Goal: Information Seeking & Learning: Understand process/instructions

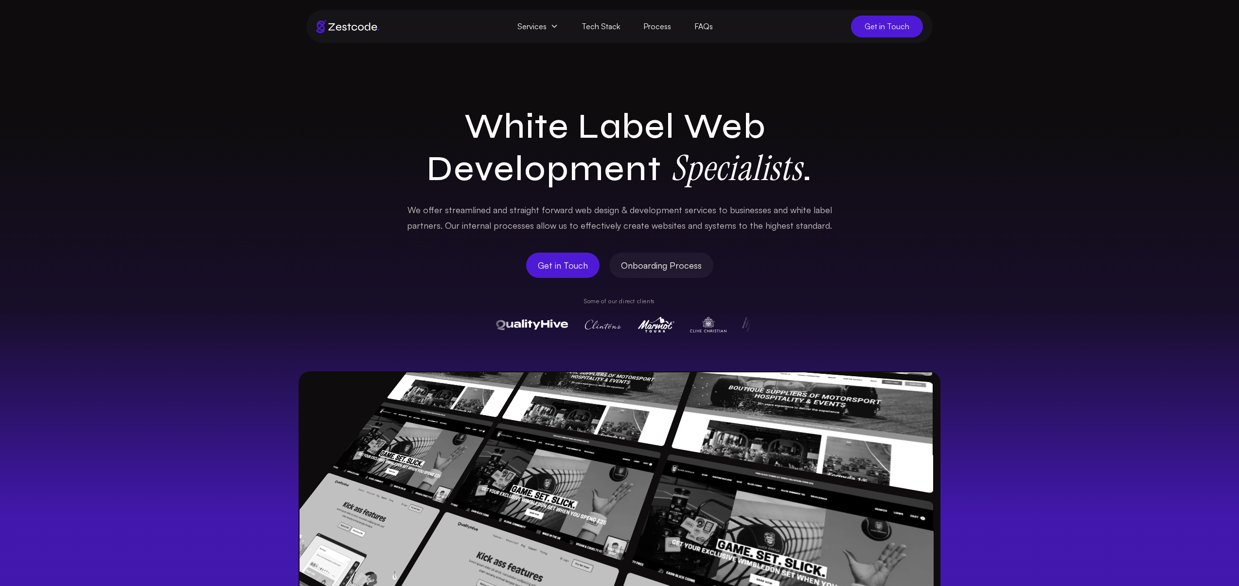
click at [1132, 246] on div "White Label Web Development Specialists . We offer streamlined and straight for…" at bounding box center [619, 399] width 1239 height 587
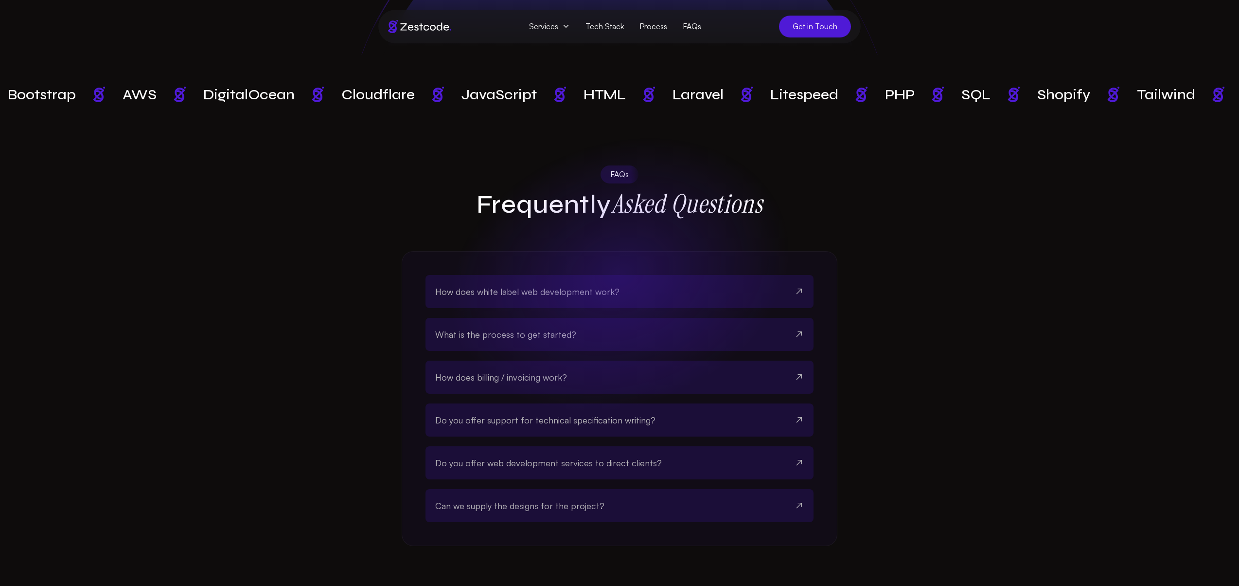
scroll to position [2677, 0]
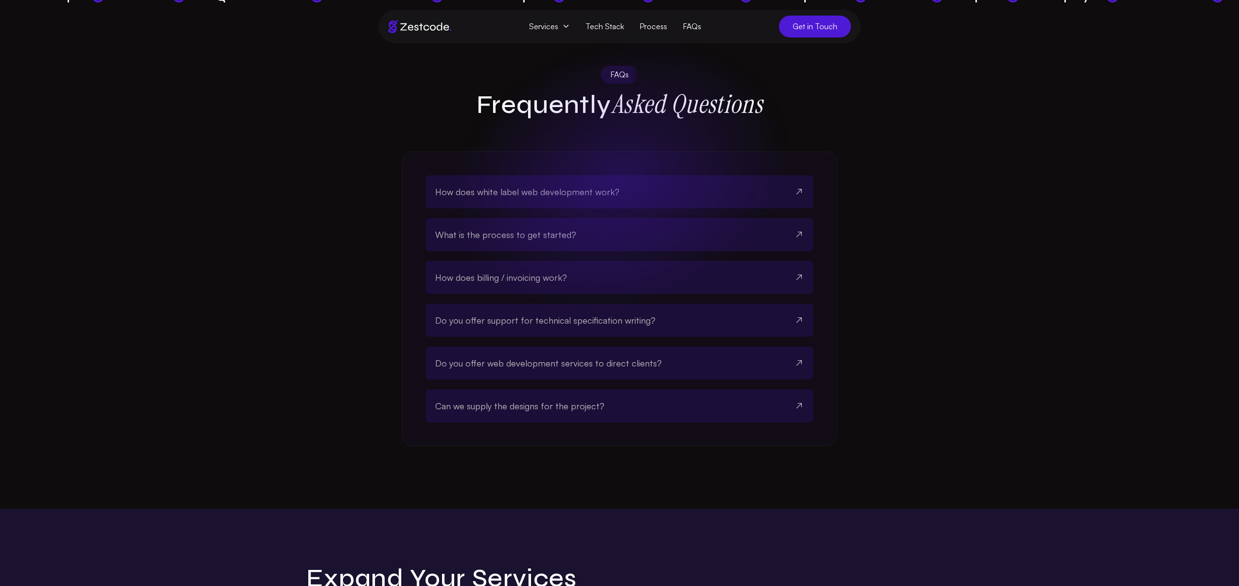
click at [704, 175] on button "How does white label web development work?" at bounding box center [619, 191] width 369 height 33
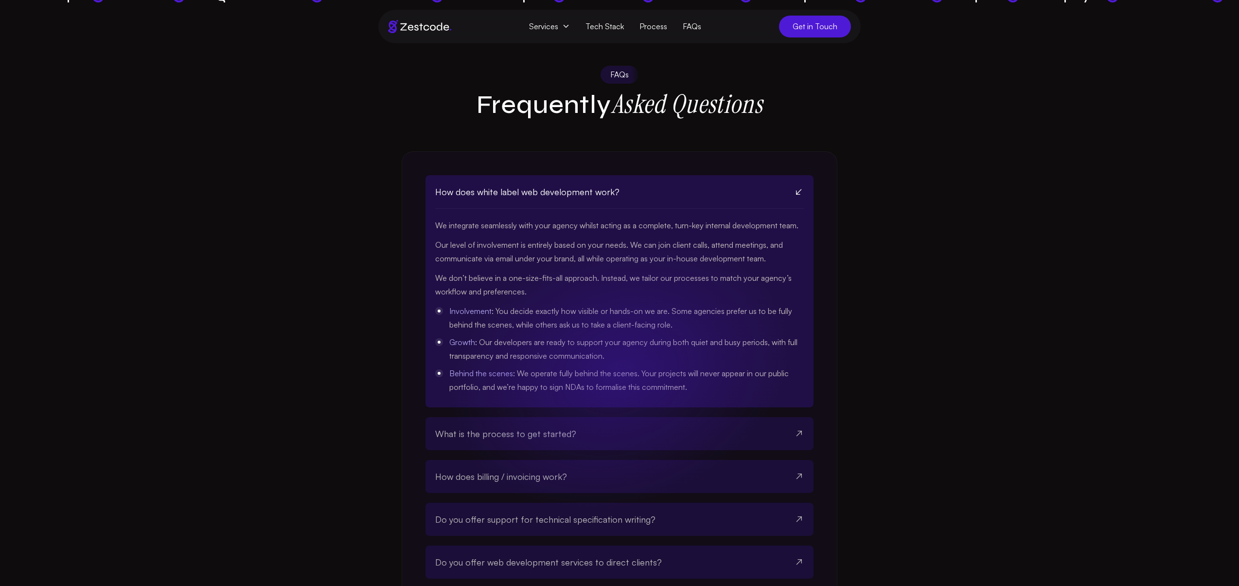
click at [704, 175] on button "How does white label web development work?" at bounding box center [619, 192] width 369 height 34
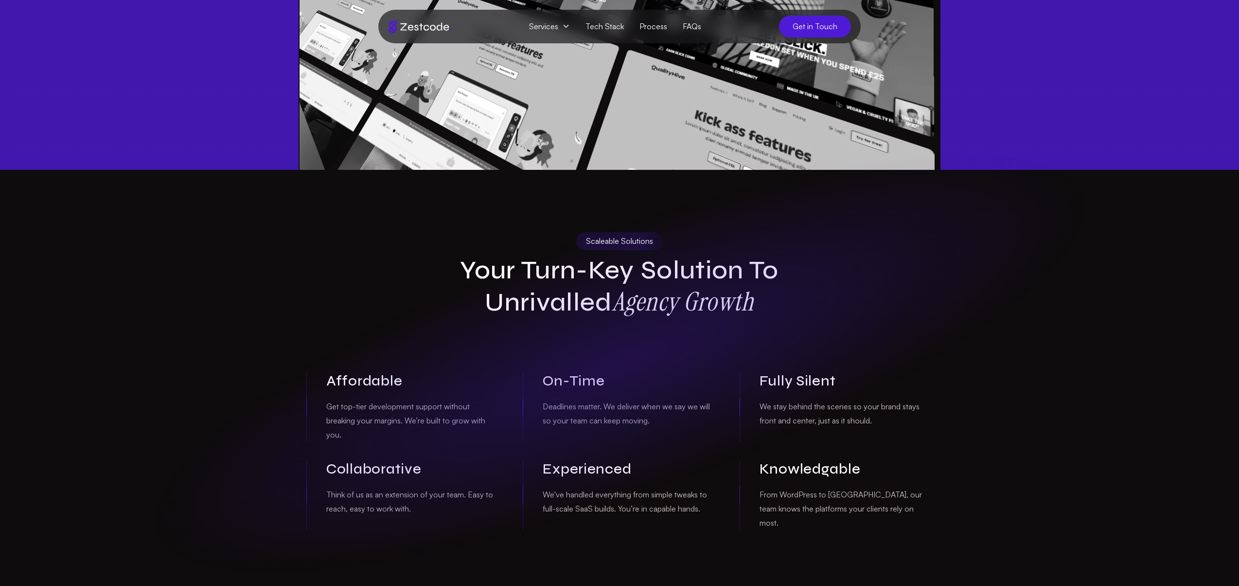
scroll to position [0, 0]
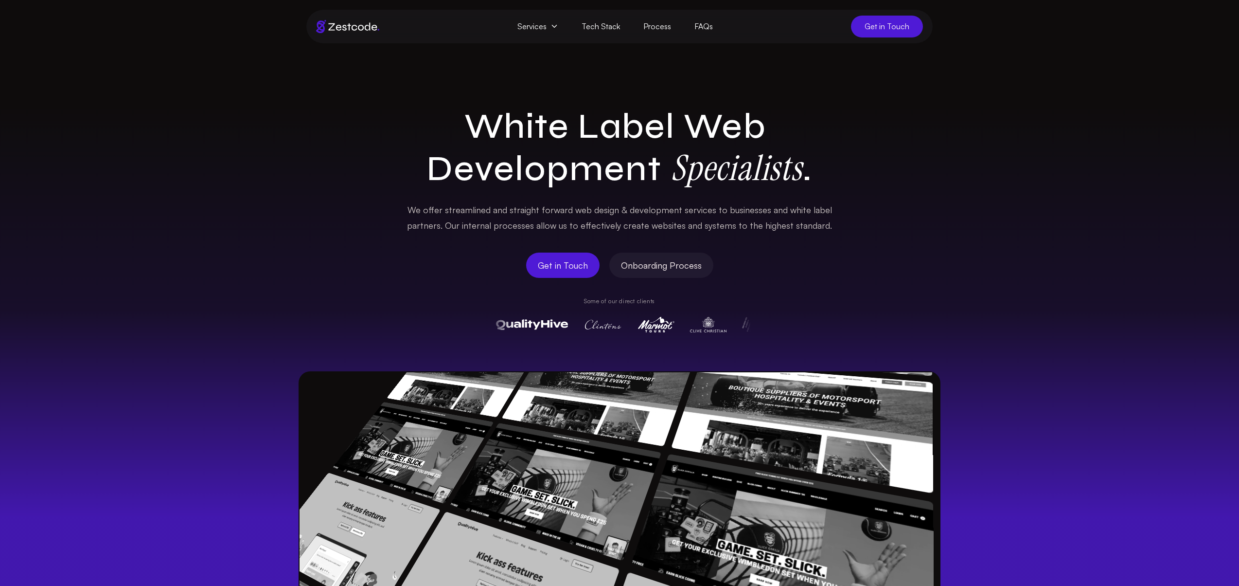
drag, startPoint x: 557, startPoint y: 115, endPoint x: 810, endPoint y: 163, distance: 257.9
click at [810, 163] on h1 "White Label Web Development Specialists ." at bounding box center [620, 148] width 436 height 85
click at [810, 163] on span "Specialists ." at bounding box center [742, 168] width 142 height 42
drag, startPoint x: 844, startPoint y: 169, endPoint x: 519, endPoint y: 121, distance: 328.0
click at [535, 122] on div "White Label Web Development Specialists . We offer streamlined and straight for…" at bounding box center [619, 399] width 1239 height 587
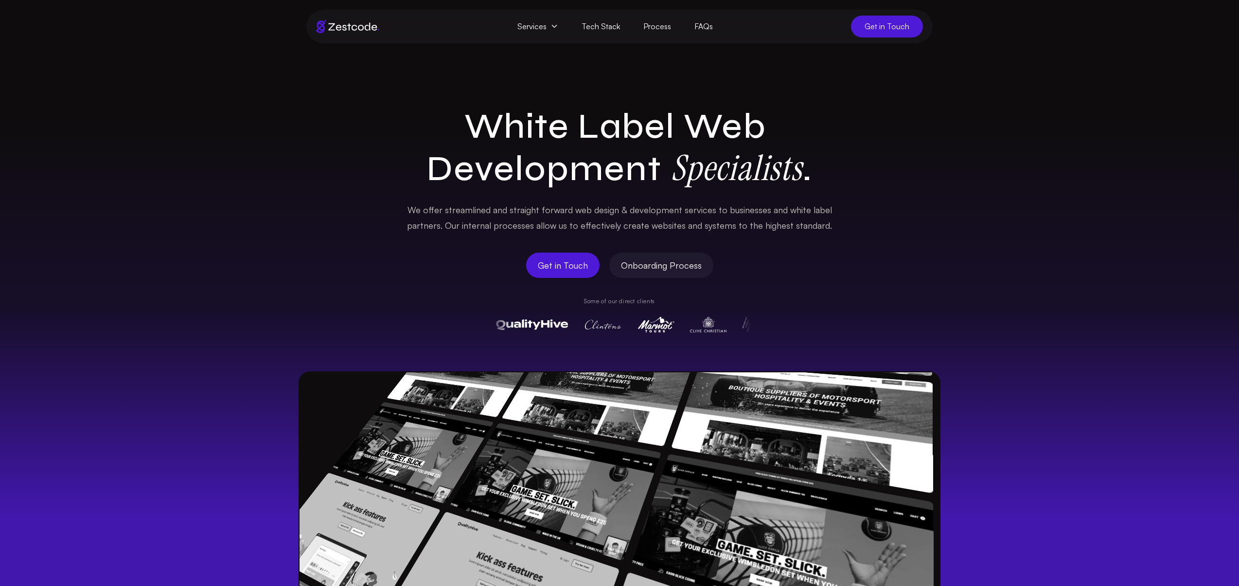
drag, startPoint x: 519, startPoint y: 121, endPoint x: 497, endPoint y: 120, distance: 22.4
click at [518, 121] on span "White" at bounding box center [516, 127] width 105 height 42
drag, startPoint x: 469, startPoint y: 121, endPoint x: 794, endPoint y: 174, distance: 329.6
click at [794, 174] on h1 "White Label Web Development Specialists ." at bounding box center [620, 148] width 436 height 85
click at [794, 174] on strong "Specialists" at bounding box center [737, 167] width 132 height 45
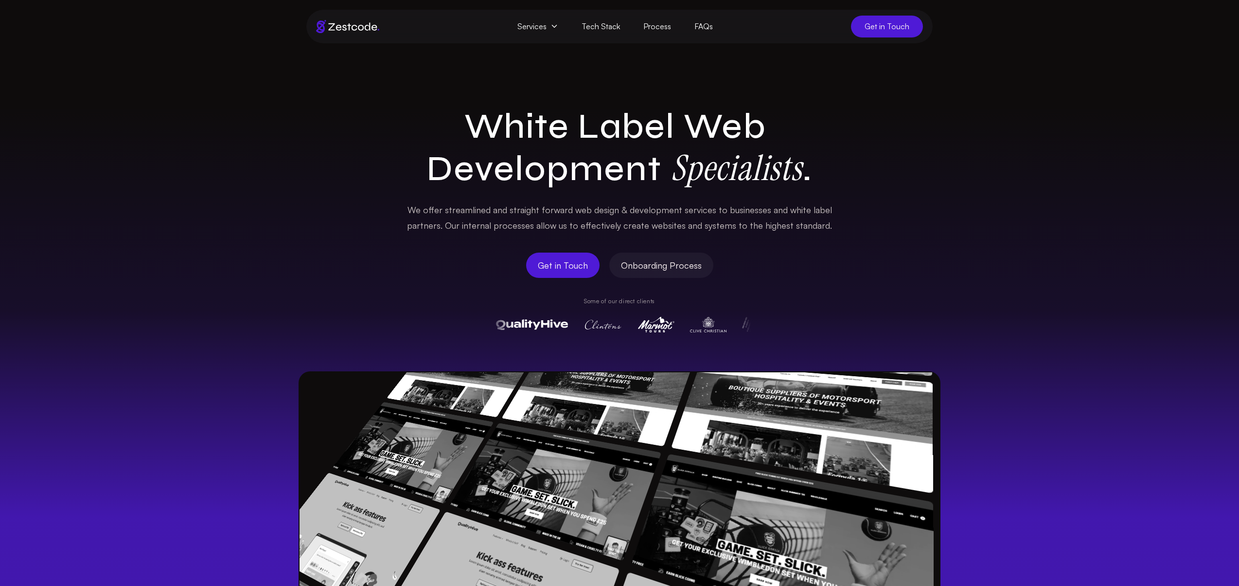
drag, startPoint x: 807, startPoint y: 173, endPoint x: 491, endPoint y: 114, distance: 321.1
click at [491, 114] on h1 "White Label Web Development Specialists ." at bounding box center [620, 148] width 436 height 85
drag, startPoint x: 487, startPoint y: 114, endPoint x: 471, endPoint y: 116, distance: 16.7
click at [487, 114] on span "White" at bounding box center [516, 127] width 105 height 42
drag, startPoint x: 471, startPoint y: 116, endPoint x: 825, endPoint y: 180, distance: 359.9
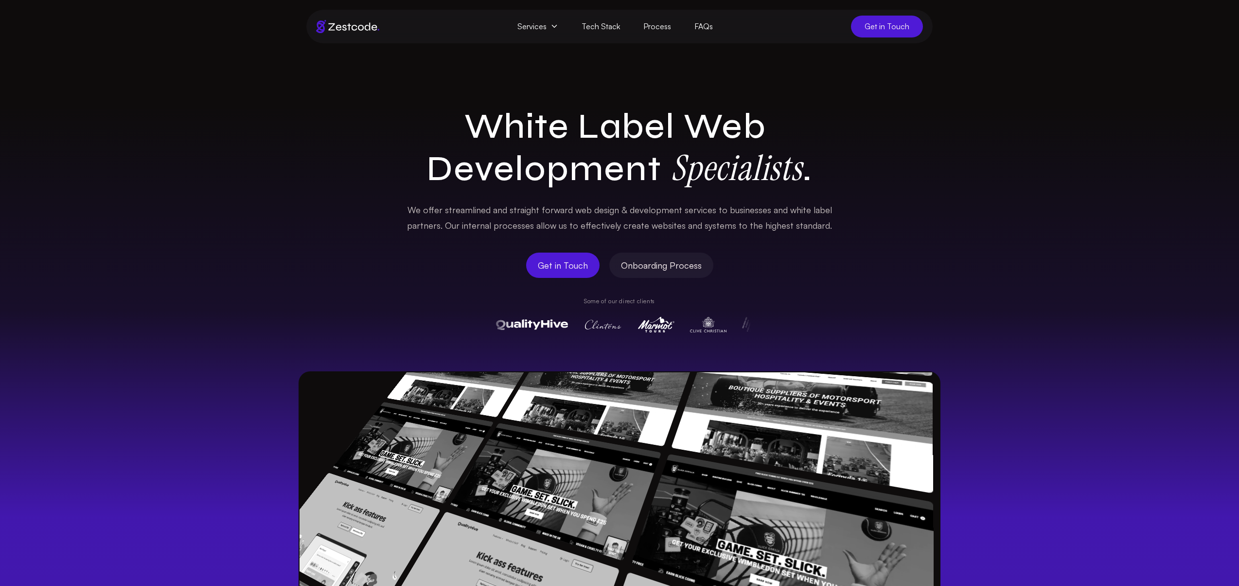
click at [825, 180] on h1 "White Label Web Development Specialists ." at bounding box center [620, 148] width 436 height 85
drag, startPoint x: 819, startPoint y: 175, endPoint x: 421, endPoint y: 124, distance: 401.2
click at [421, 124] on h1 "White Label Web Development Specialists ." at bounding box center [620, 148] width 436 height 85
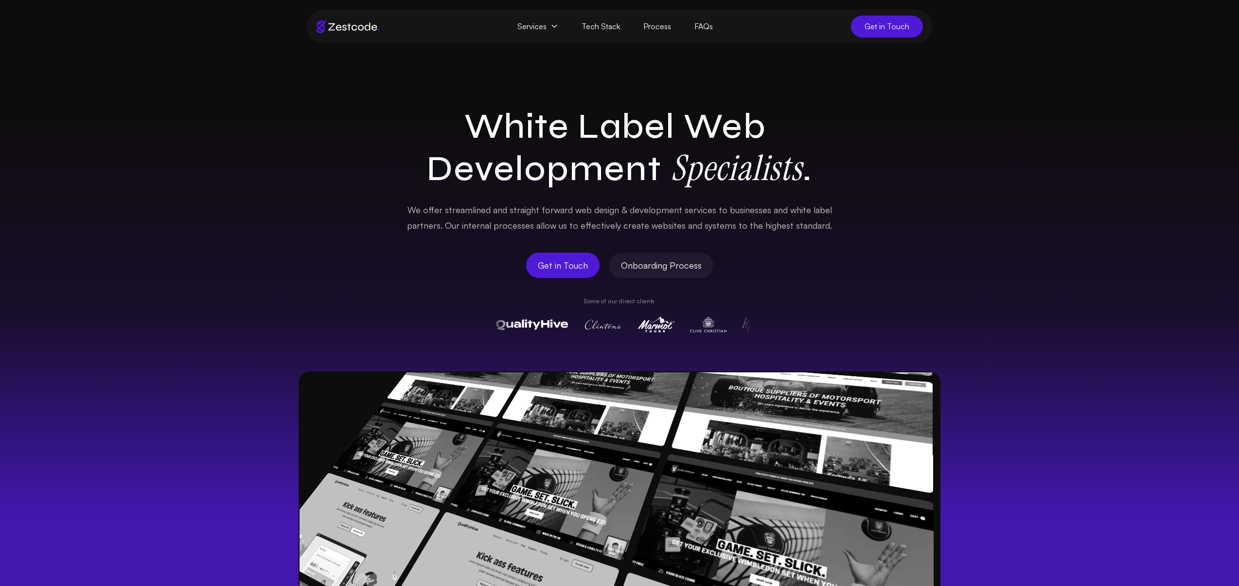
drag, startPoint x: 627, startPoint y: 135, endPoint x: 813, endPoint y: 170, distance: 189.2
click at [813, 170] on h1 "White Label Web Development Specialists ." at bounding box center [620, 148] width 436 height 85
drag, startPoint x: 805, startPoint y: 171, endPoint x: 476, endPoint y: 111, distance: 334.7
click at [476, 111] on h1 "White Label Web Development Specialists ." at bounding box center [620, 148] width 436 height 85
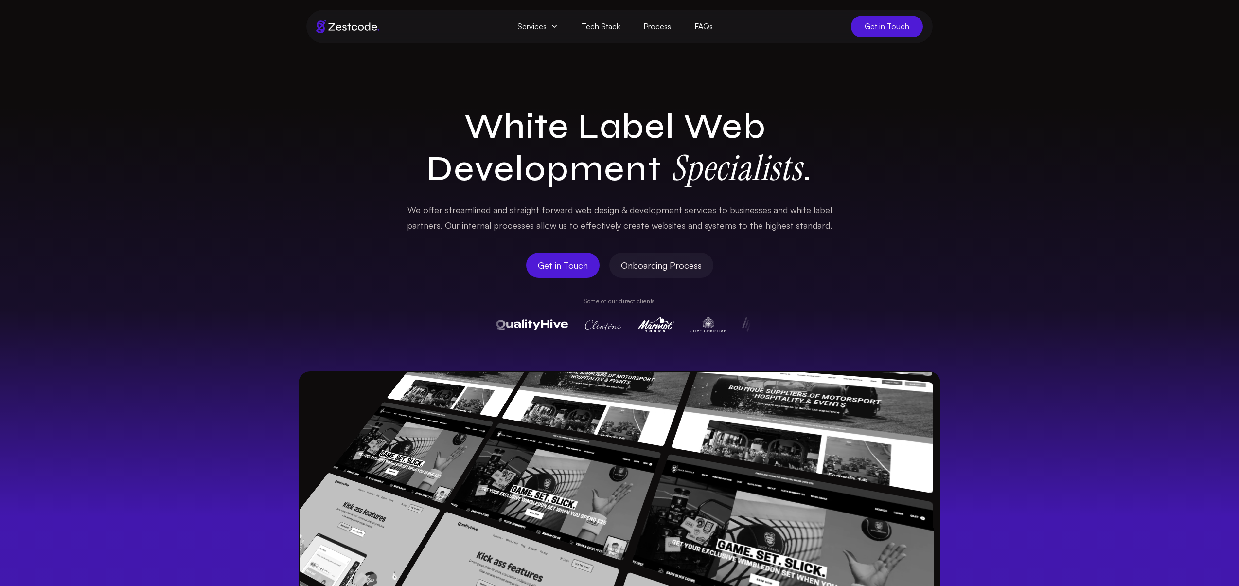
click at [476, 111] on span "White" at bounding box center [516, 127] width 105 height 42
drag, startPoint x: 502, startPoint y: 120, endPoint x: 826, endPoint y: 172, distance: 328.2
click at [826, 172] on h1 "White Label Web Development Specialists ." at bounding box center [620, 148] width 436 height 85
drag, startPoint x: 786, startPoint y: 170, endPoint x: 480, endPoint y: 117, distance: 310.0
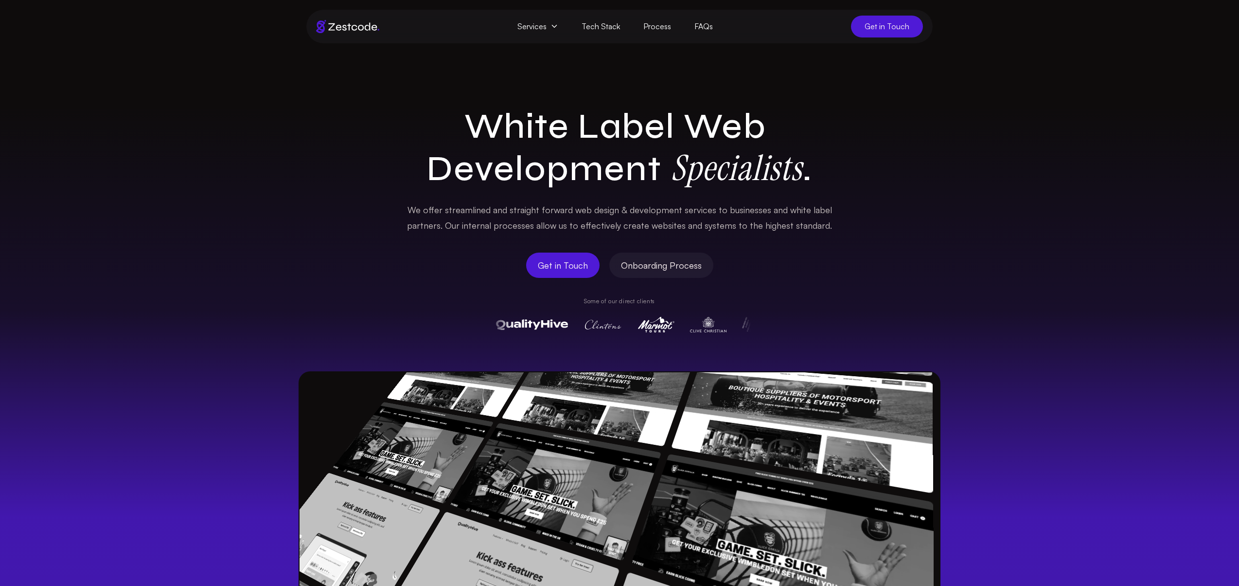
click at [480, 117] on h1 "White Label Web Development Specialists ." at bounding box center [620, 148] width 436 height 85
drag, startPoint x: 480, startPoint y: 117, endPoint x: 469, endPoint y: 116, distance: 11.2
click at [480, 117] on span "White" at bounding box center [516, 127] width 105 height 42
drag, startPoint x: 464, startPoint y: 116, endPoint x: 844, endPoint y: 174, distance: 383.8
click at [844, 174] on div "White Label Web Development Specialists . We offer streamlined and straight for…" at bounding box center [619, 399] width 1239 height 587
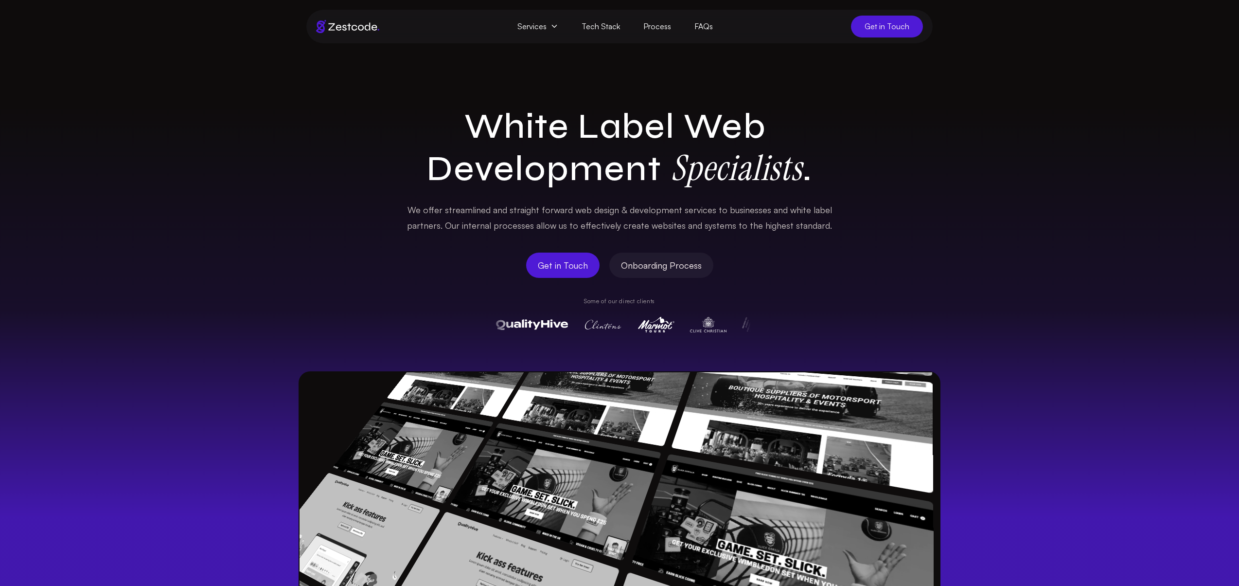
click at [844, 174] on div "White Label Web Development Specialists . We offer streamlined and straight for…" at bounding box center [619, 399] width 1239 height 587
click at [865, 173] on div "White Label Web Development Specialists . We offer streamlined and straight for…" at bounding box center [619, 399] width 1239 height 587
drag, startPoint x: 844, startPoint y: 175, endPoint x: 837, endPoint y: 175, distance: 6.8
click at [837, 175] on div "White Label Web Development Specialists . We offer streamlined and straight for…" at bounding box center [619, 399] width 1239 height 587
click at [837, 175] on h1 "White Label Web Development Specialists ." at bounding box center [620, 148] width 436 height 85
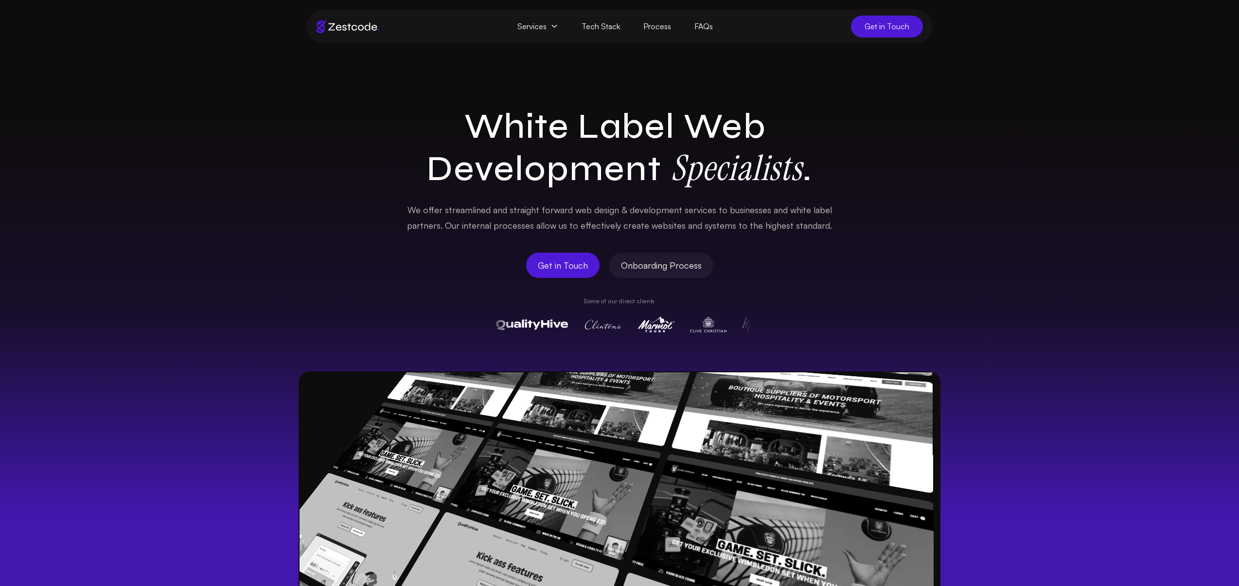
click at [984, 176] on div "White Label Web Development Specialists . We offer streamlined and straight for…" at bounding box center [619, 399] width 1239 height 587
click at [986, 171] on div "White Label Web Development Specialists . We offer streamlined and straight for…" at bounding box center [619, 399] width 1239 height 587
click at [1048, 151] on div "White Label Web Development Specialists . We offer streamlined and straight for…" at bounding box center [619, 399] width 1239 height 587
click at [1056, 151] on div "White Label Web Development Specialists . We offer streamlined and straight for…" at bounding box center [619, 399] width 1239 height 587
click at [1050, 119] on div "White Label Web Development Specialists . We offer streamlined and straight for…" at bounding box center [619, 399] width 1239 height 587
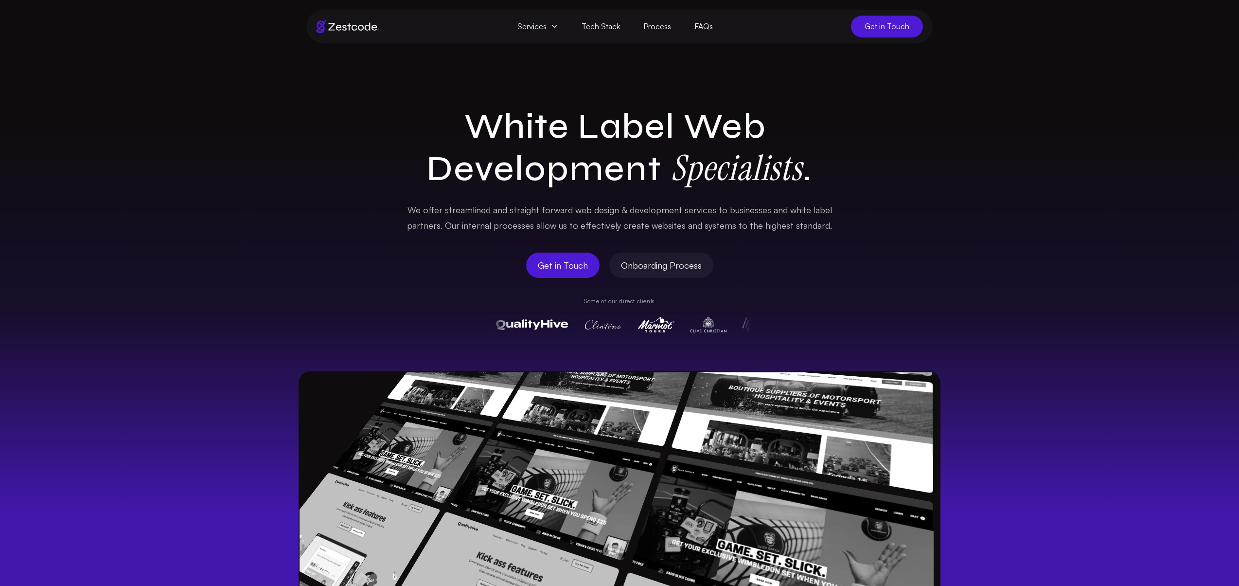
click at [1050, 119] on div "White Label Web Development Specialists . We offer streamlined and straight for…" at bounding box center [619, 399] width 1239 height 587
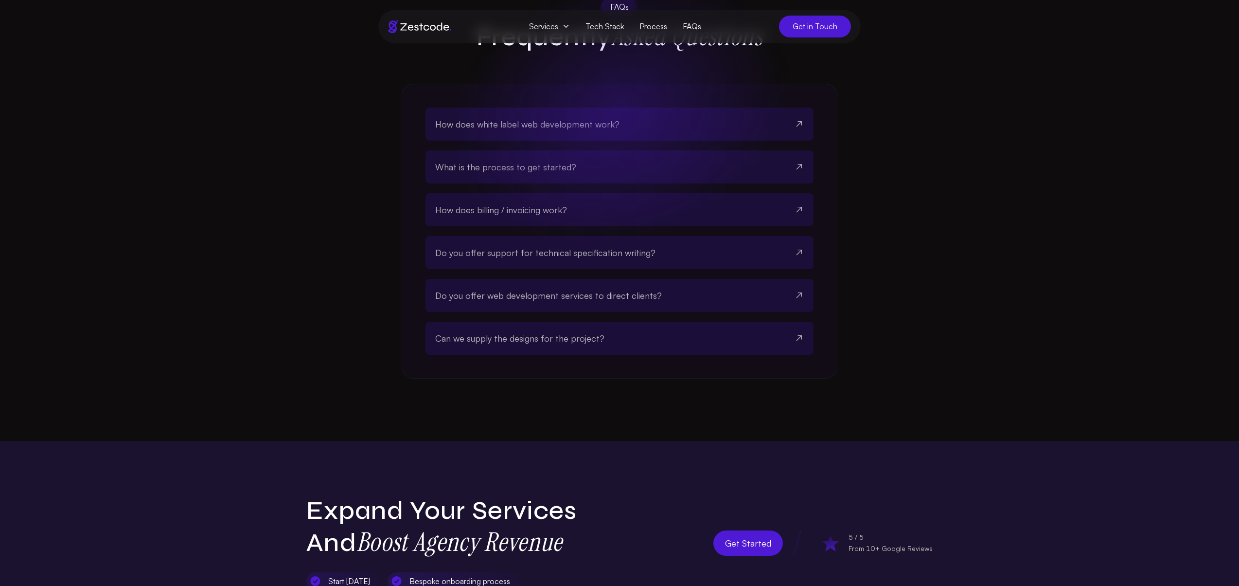
scroll to position [2757, 0]
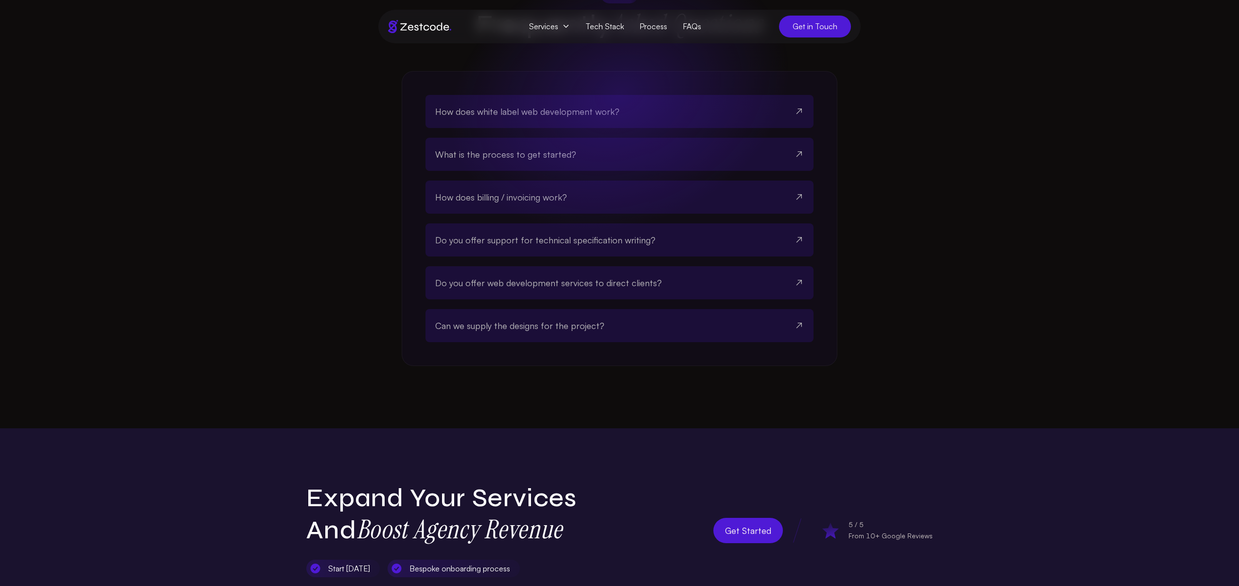
click at [779, 314] on button "Can we supply the designs for the project?" at bounding box center [619, 325] width 369 height 33
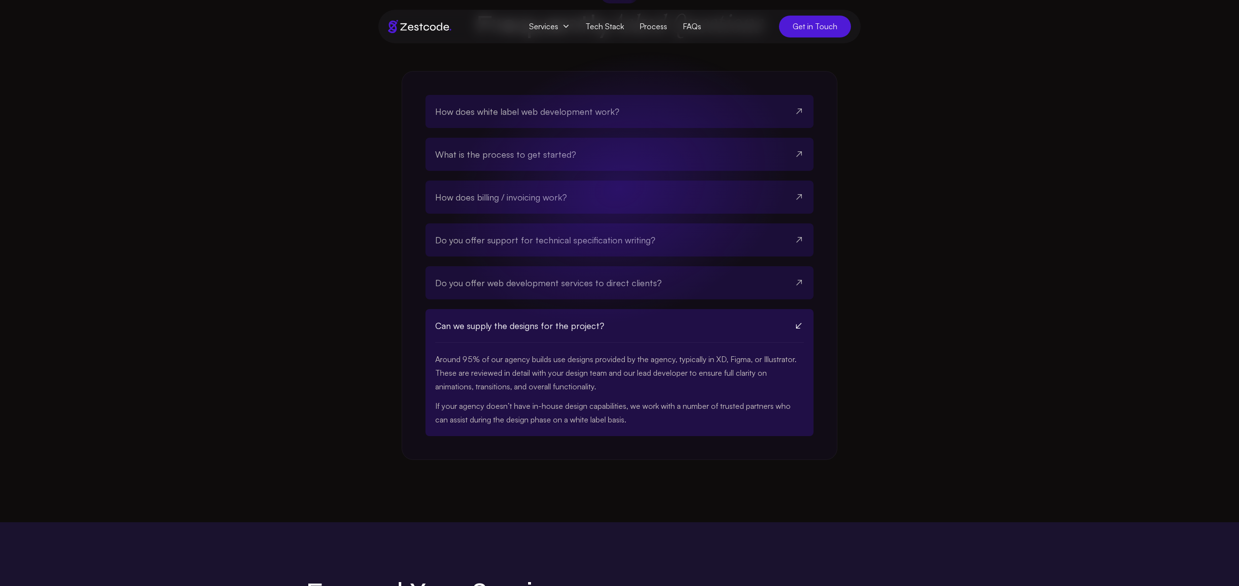
click at [786, 310] on button "Can we supply the designs for the project?" at bounding box center [619, 326] width 369 height 34
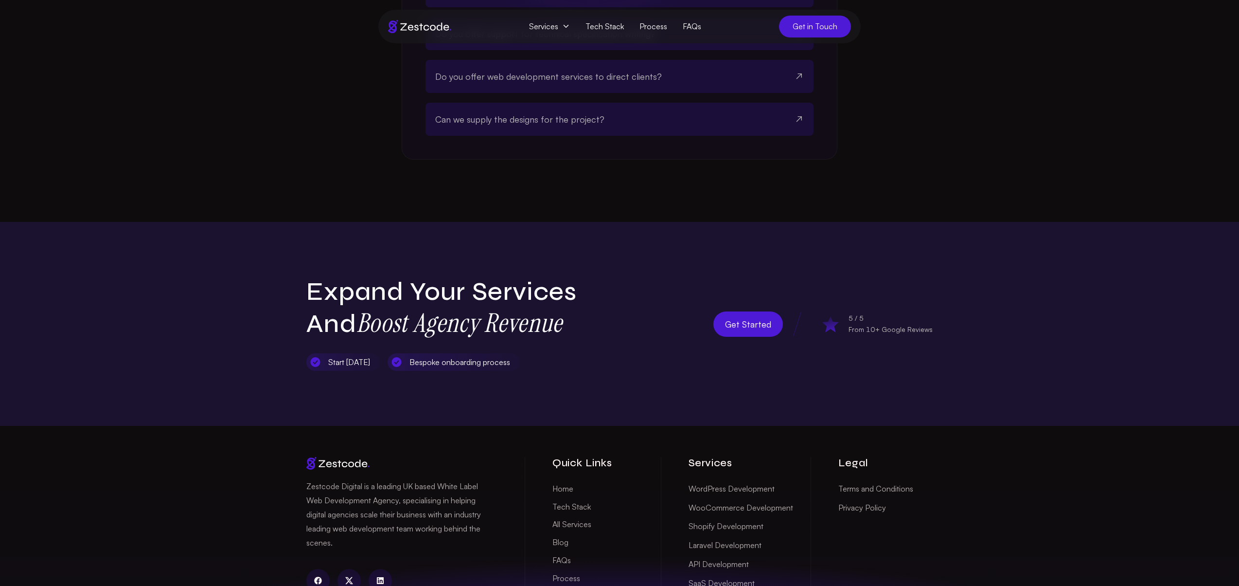
scroll to position [3082, 0]
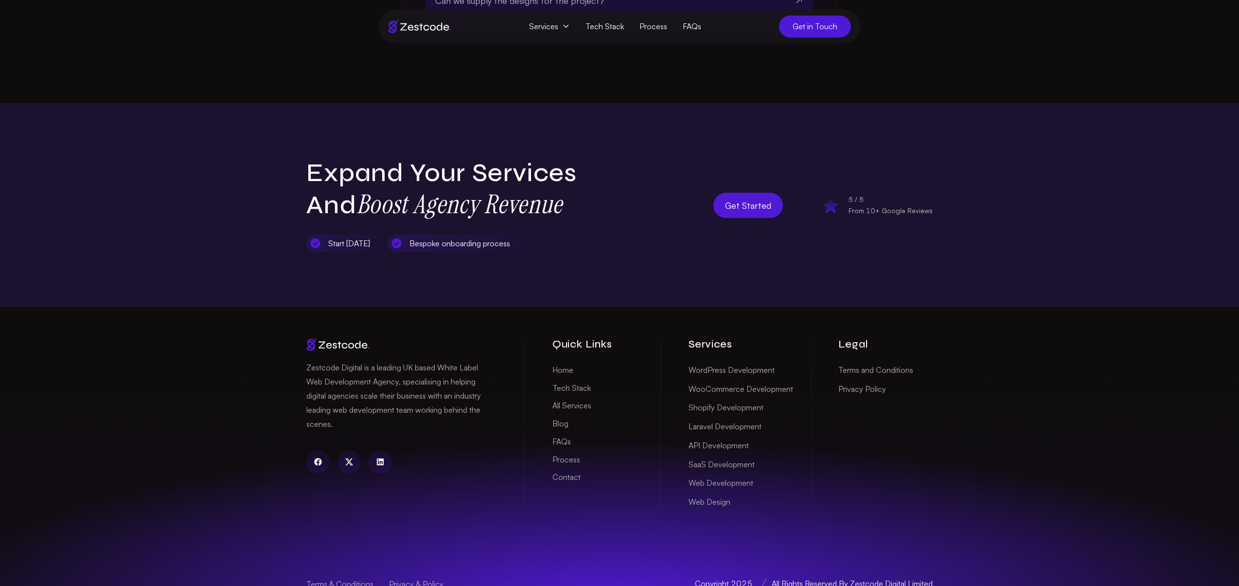
drag, startPoint x: 999, startPoint y: 562, endPoint x: 290, endPoint y: 562, distance: 708.2
click at [290, 562] on div "Zestcode Digital is a leading UK based White Label Web Development Agency, spec…" at bounding box center [619, 455] width 1239 height 297
drag, startPoint x: 288, startPoint y: 331, endPoint x: 969, endPoint y: 446, distance: 690.9
click at [965, 445] on div "Zestcode Digital is a leading UK based White Label Web Development Agency, spec…" at bounding box center [619, 455] width 1239 height 297
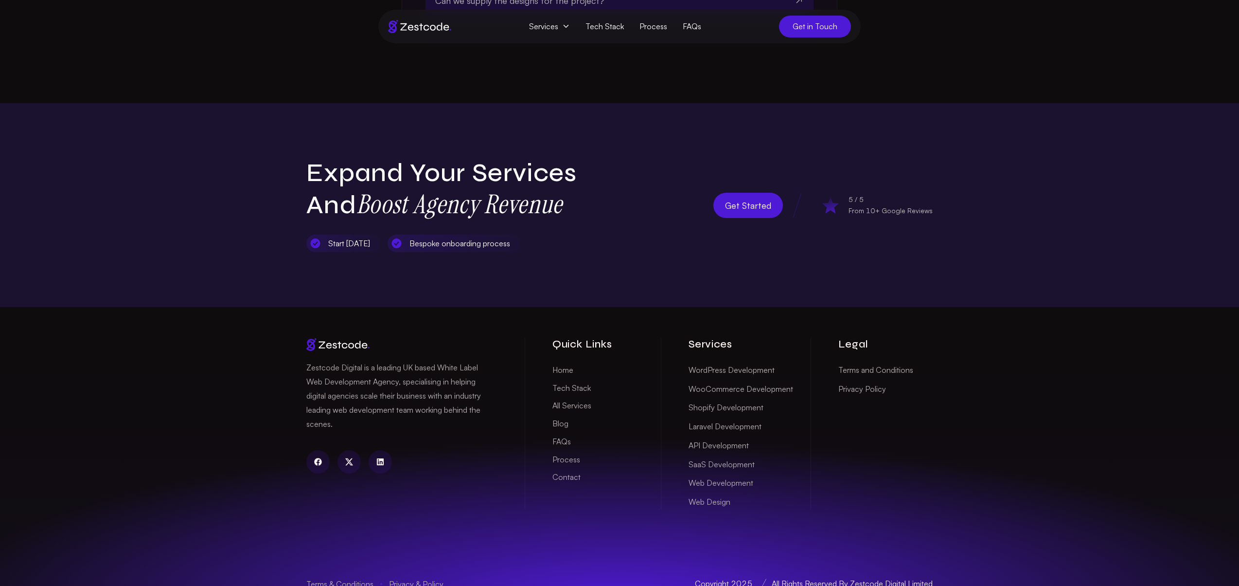
click at [969, 446] on div "Zestcode Digital is a leading UK based White Label Web Development Agency, spec…" at bounding box center [619, 455] width 1239 height 297
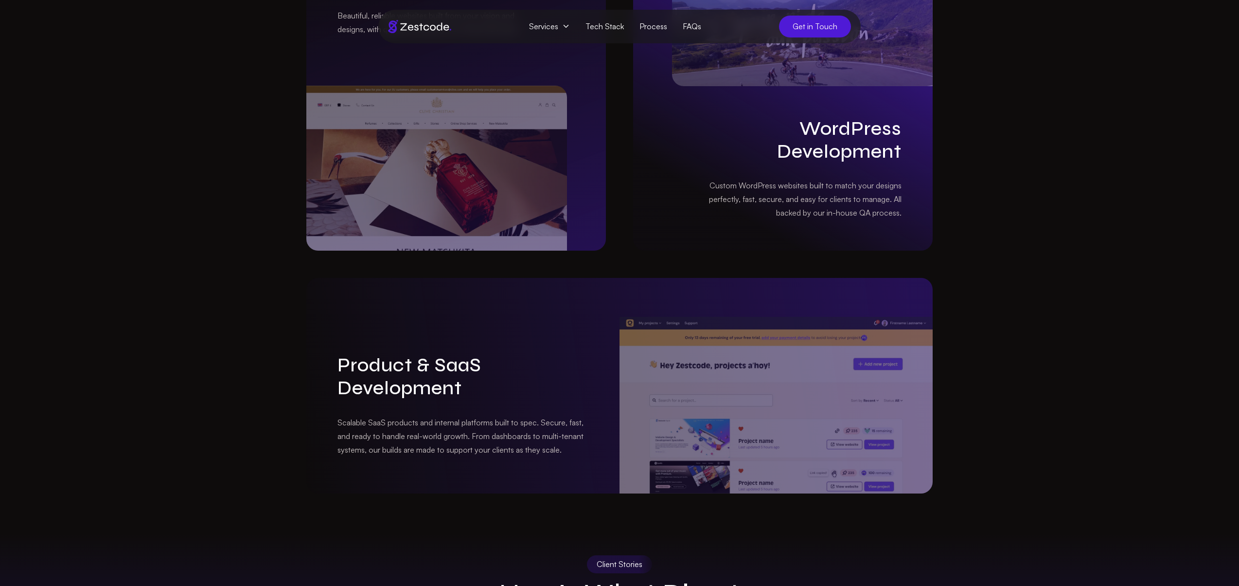
scroll to position [0, 0]
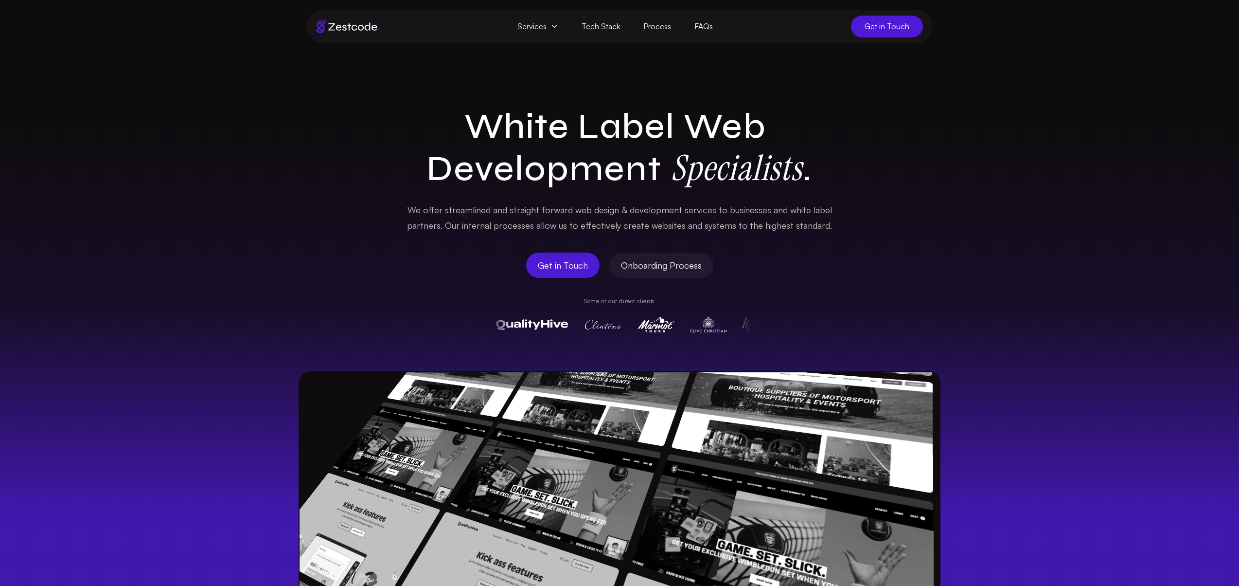
click at [555, 24] on icon at bounding box center [555, 26] width 8 height 8
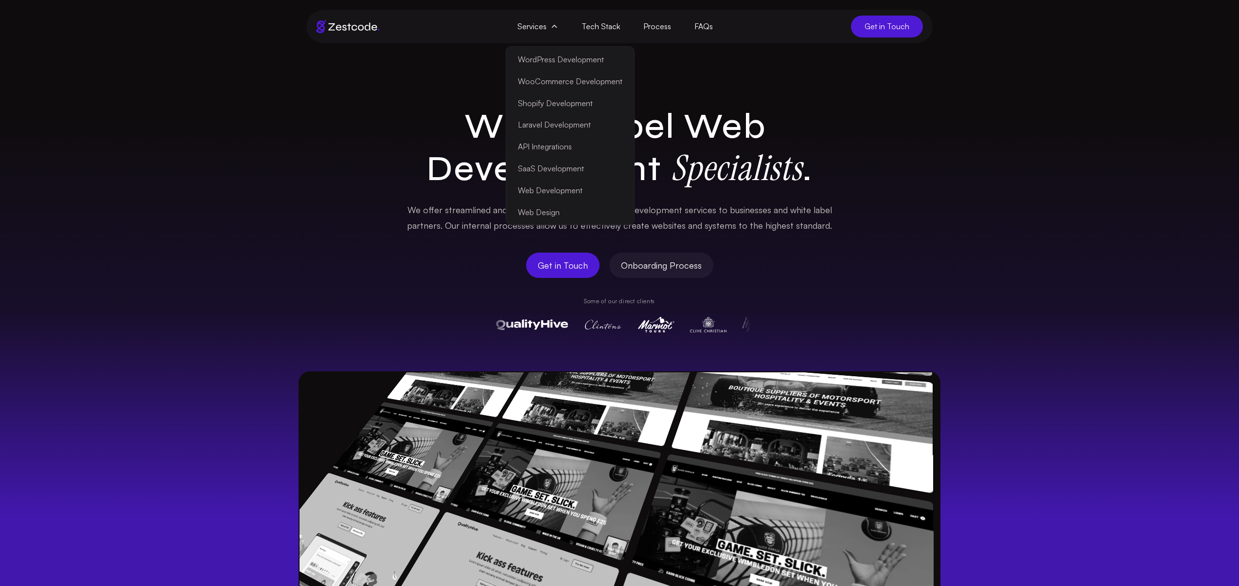
click at [564, 69] on link "WordPress Development" at bounding box center [570, 60] width 124 height 22
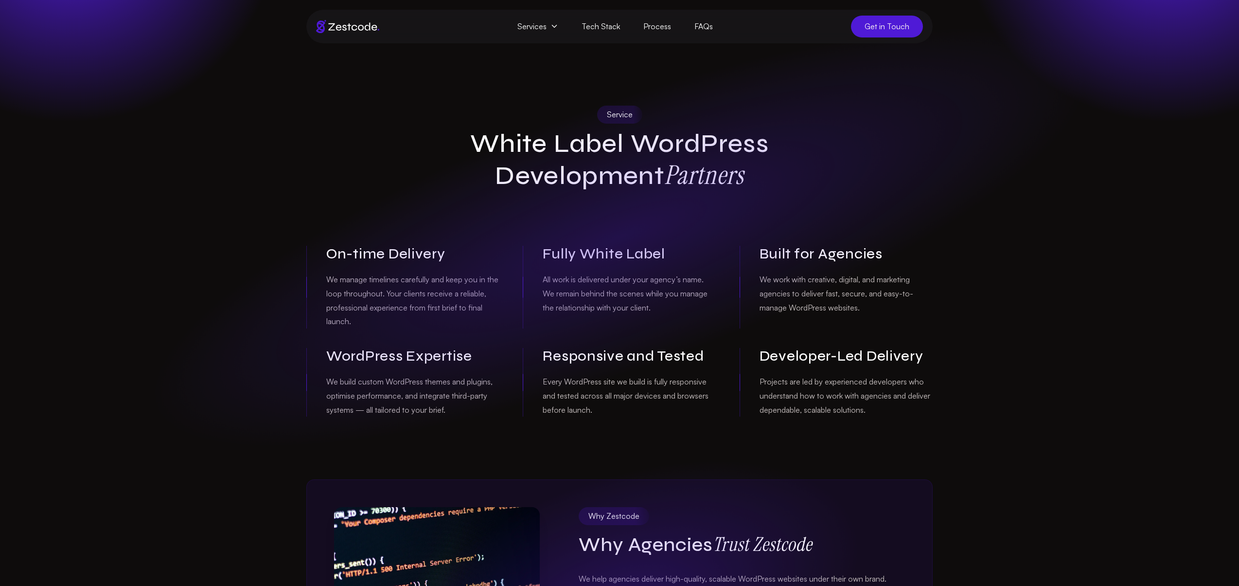
click at [1107, 199] on div "Service White Label WordPress Development Partners On-time Delivery We manage t…" at bounding box center [619, 261] width 1239 height 311
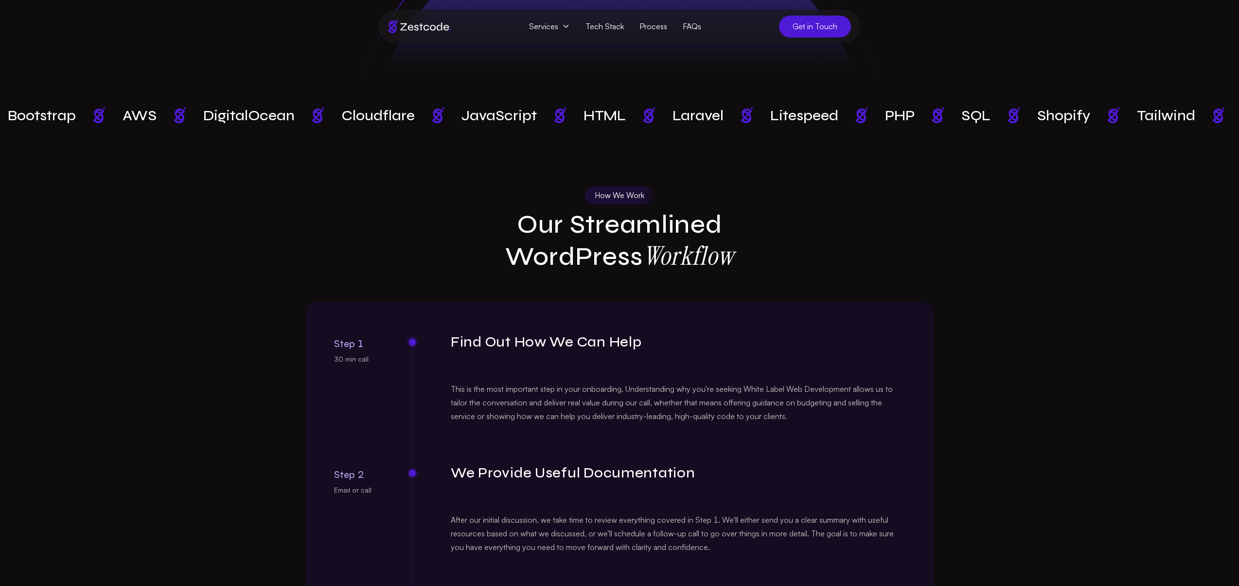
scroll to position [1057, 0]
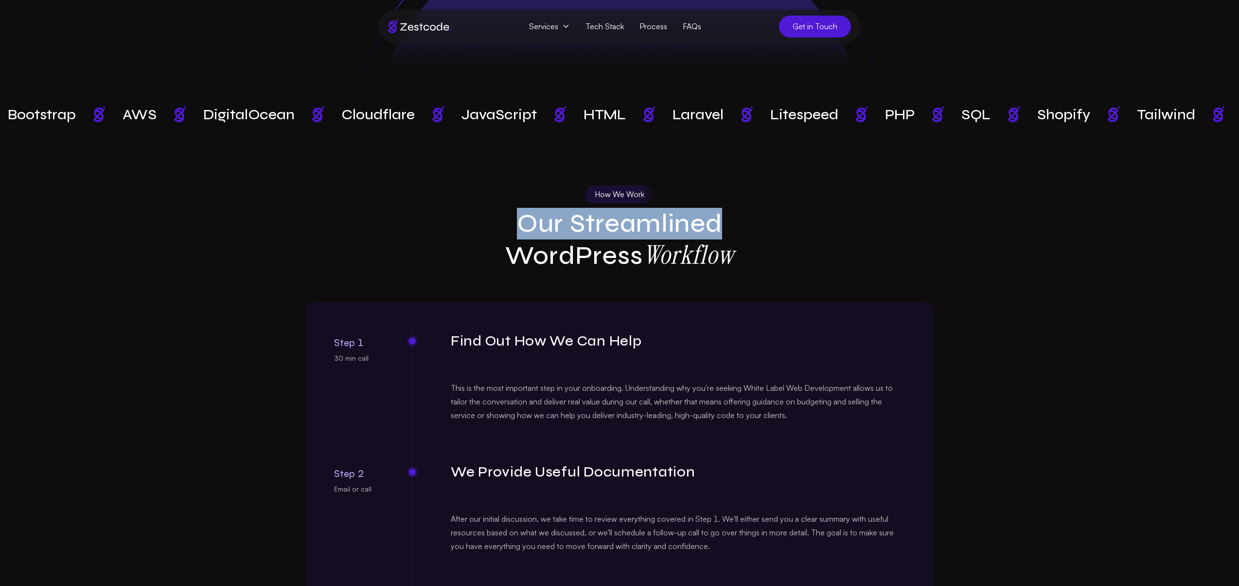
drag, startPoint x: 612, startPoint y: 260, endPoint x: 790, endPoint y: 257, distance: 178.0
click at [790, 257] on div "How We Work Our Streamlined WordPress Workflow Step 1 30 min call Find Out How …" at bounding box center [619, 448] width 626 height 526
click at [624, 247] on h2 "Our Streamlined WordPress Workflow" at bounding box center [619, 239] width 327 height 63
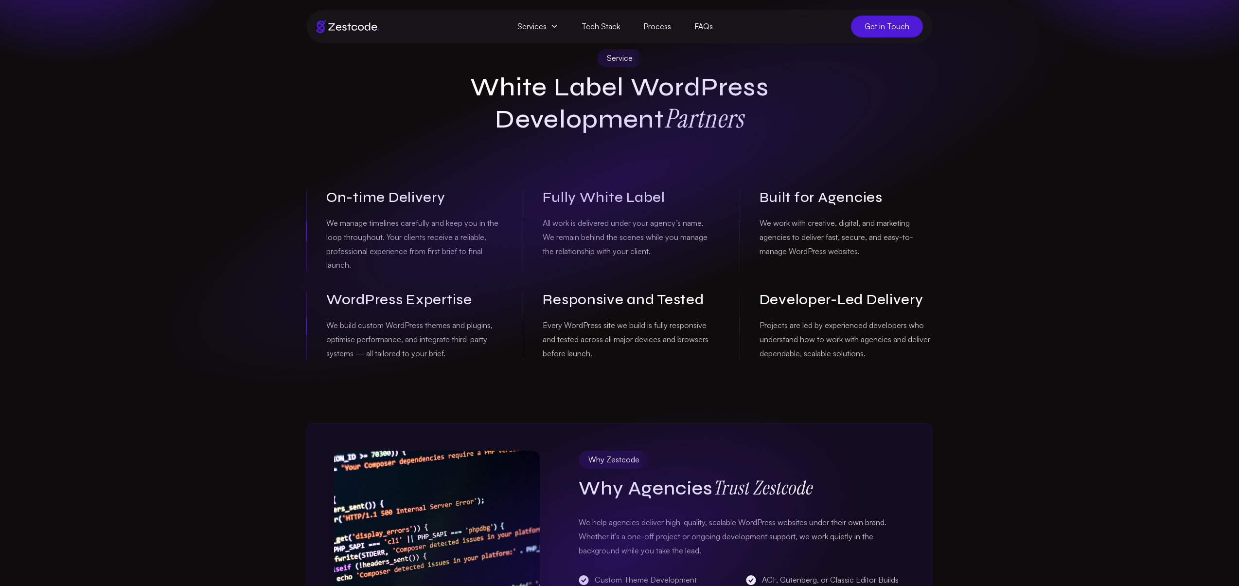
scroll to position [0, 0]
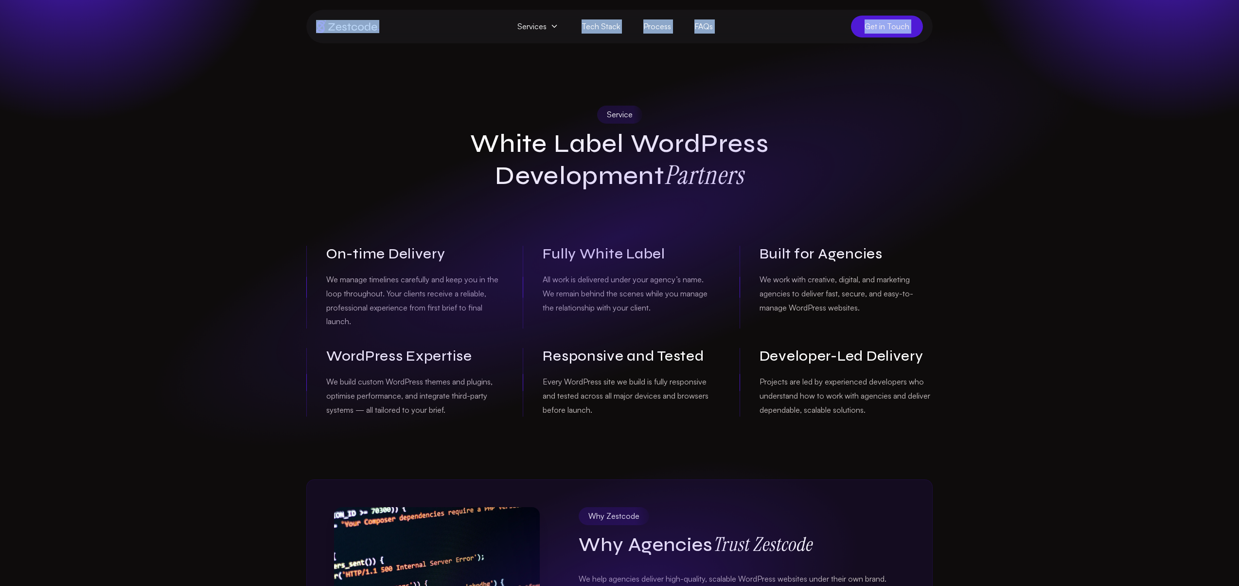
drag, startPoint x: 1074, startPoint y: 59, endPoint x: 300, endPoint y: 45, distance: 774.0
click at [340, 82] on section "Service White Label WordPress Development Partners On-time Delivery We manage t…" at bounding box center [619, 230] width 1239 height 374
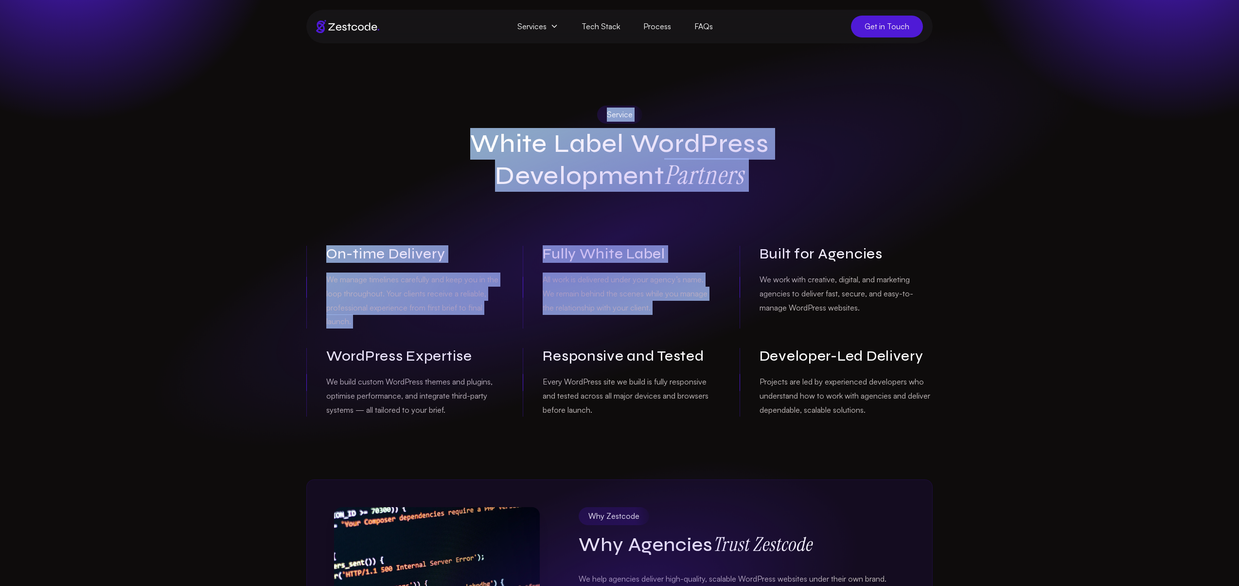
drag, startPoint x: 722, startPoint y: 125, endPoint x: 886, endPoint y: 216, distance: 187.9
click at [886, 216] on section "Service White Label WordPress Development Partners On-time Delivery We manage t…" at bounding box center [619, 230] width 1239 height 374
click at [886, 216] on div "Service White Label WordPress Development Partners On-time Delivery We manage t…" at bounding box center [620, 261] width 642 height 311
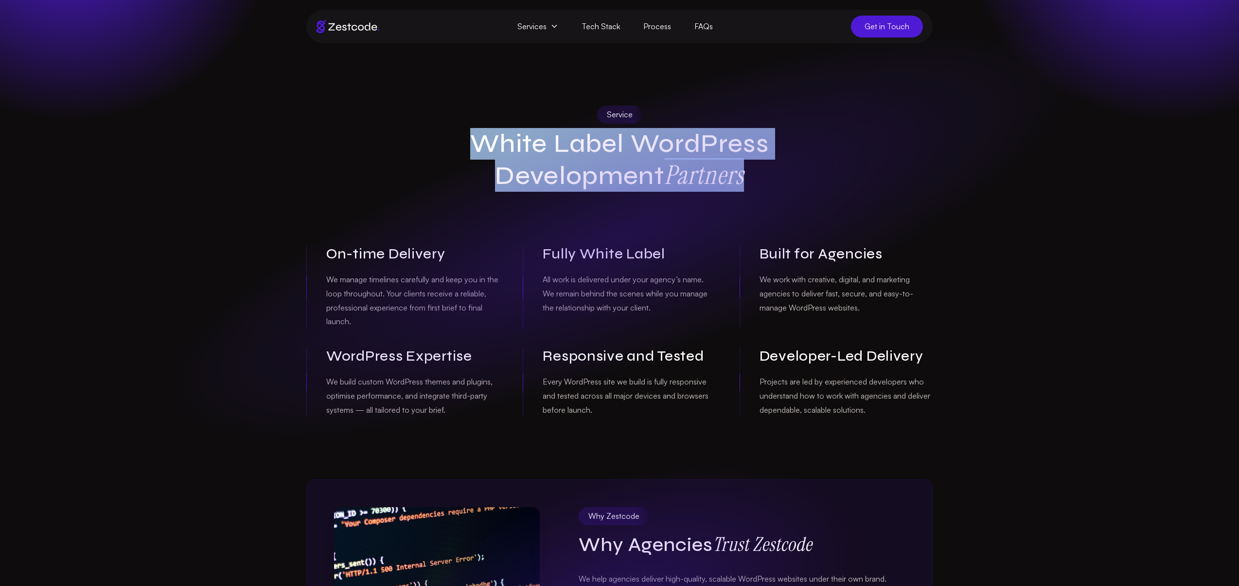
drag, startPoint x: 661, startPoint y: 162, endPoint x: 468, endPoint y: 146, distance: 192.8
click at [471, 146] on h1 "White Label WordPress Development Partners" at bounding box center [620, 159] width 374 height 63
click at [461, 146] on h1 "White Label WordPress Development Partners" at bounding box center [620, 159] width 374 height 63
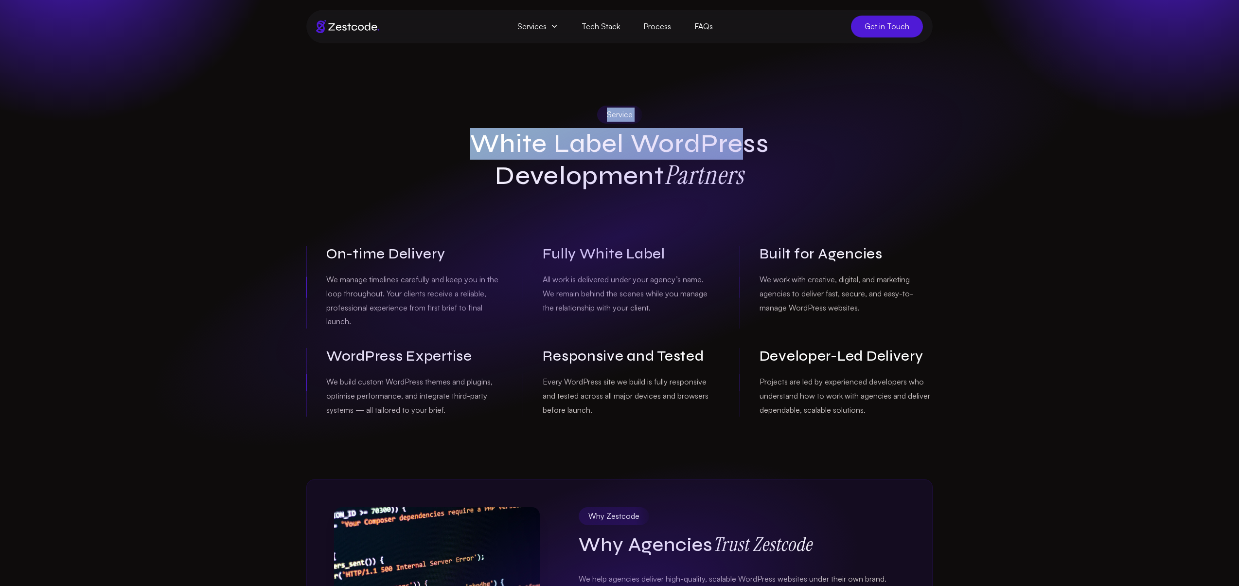
drag, startPoint x: 515, startPoint y: 119, endPoint x: 750, endPoint y: 141, distance: 235.9
click at [750, 141] on div "Service White Label WordPress Development Partners" at bounding box center [620, 149] width 374 height 86
click at [751, 141] on h1 "White Label WordPress Development Partners" at bounding box center [620, 159] width 374 height 63
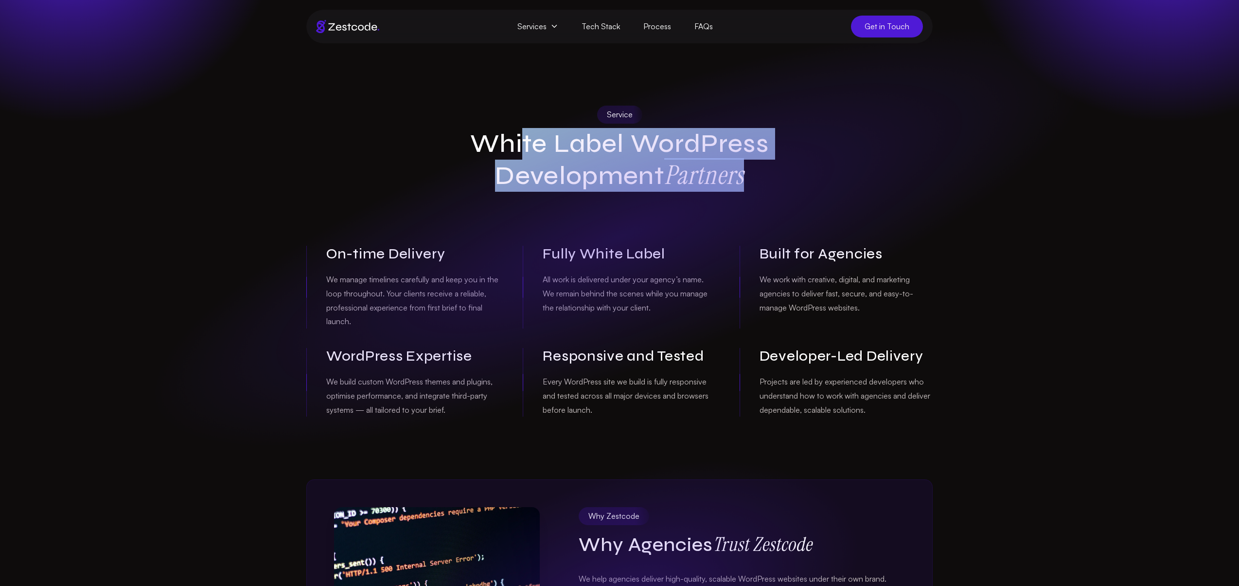
drag, startPoint x: 742, startPoint y: 164, endPoint x: 518, endPoint y: 137, distance: 225.9
click at [518, 137] on h1 "White Label WordPress Development Partners" at bounding box center [620, 159] width 374 height 63
drag, startPoint x: 445, startPoint y: 132, endPoint x: 748, endPoint y: 161, distance: 304.3
click at [748, 161] on h1 "White Label WordPress Development Partners" at bounding box center [620, 159] width 374 height 63
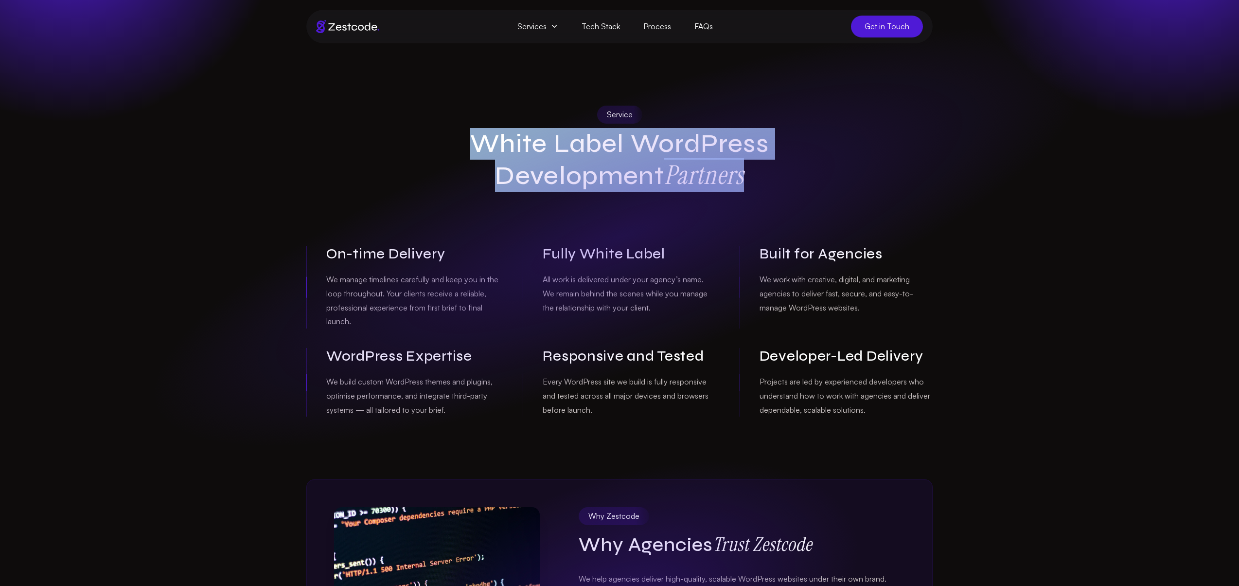
click at [793, 164] on h1 "White Label WordPress Development Partners" at bounding box center [620, 159] width 374 height 63
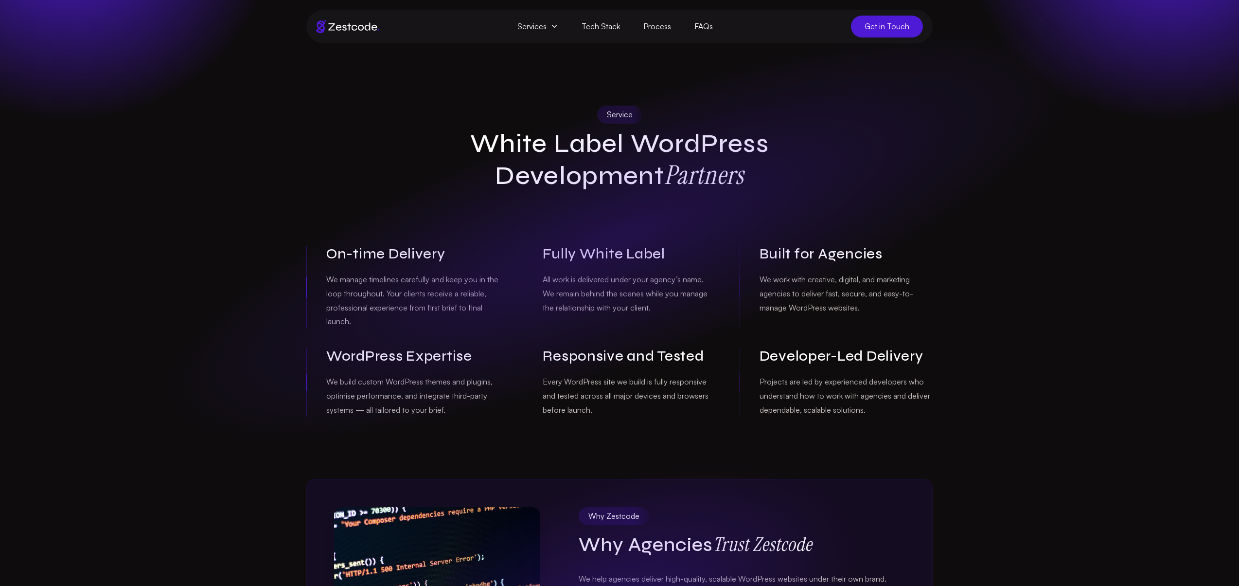
click at [1076, 101] on section "Service White Label WordPress Development Partners On-time Delivery We manage t…" at bounding box center [619, 230] width 1239 height 374
drag, startPoint x: 543, startPoint y: 26, endPoint x: 753, endPoint y: 30, distance: 210.6
click at [753, 30] on nav "Services WordPress Development WooCommerce Development Shopify Development Lara…" at bounding box center [619, 27] width 626 height 34
drag, startPoint x: 760, startPoint y: 29, endPoint x: 505, endPoint y: 26, distance: 254.9
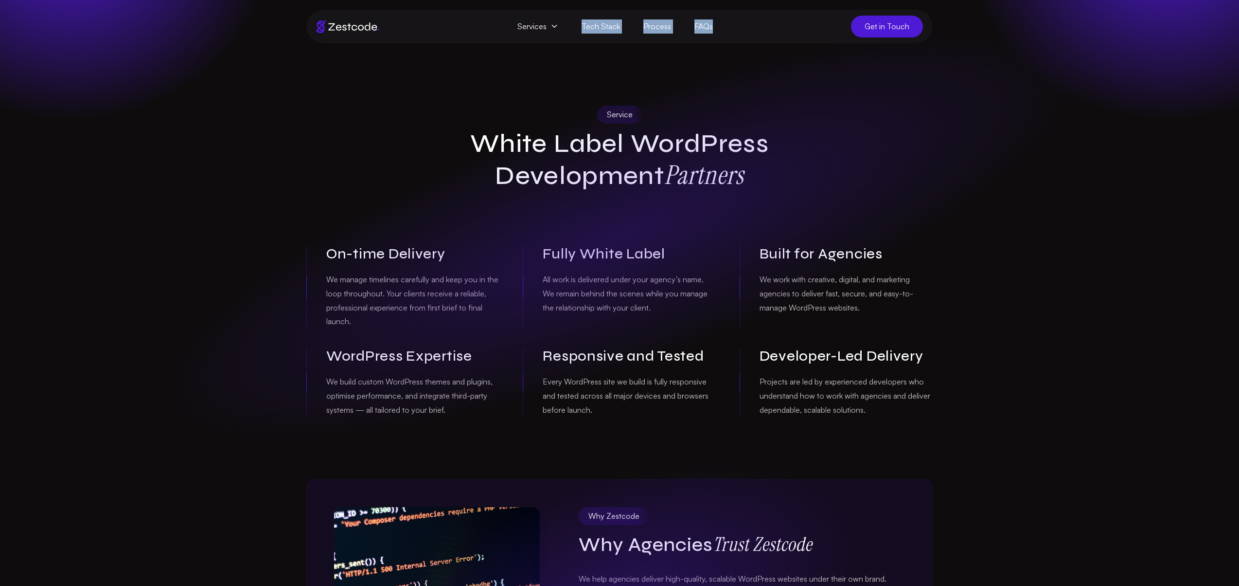
click at [505, 26] on nav "Services WordPress Development WooCommerce Development Shopify Development Lara…" at bounding box center [619, 27] width 626 height 34
click at [478, 24] on nav "Services WordPress Development WooCommerce Development Shopify Development Lara…" at bounding box center [619, 27] width 626 height 34
drag, startPoint x: 461, startPoint y: 24, endPoint x: 731, endPoint y: 27, distance: 270.0
click at [726, 27] on nav "Services WordPress Development WooCommerce Development Shopify Development Lara…" at bounding box center [619, 27] width 626 height 34
click at [731, 27] on nav "Services WordPress Development WooCommerce Development Shopify Development Lara…" at bounding box center [619, 27] width 626 height 34
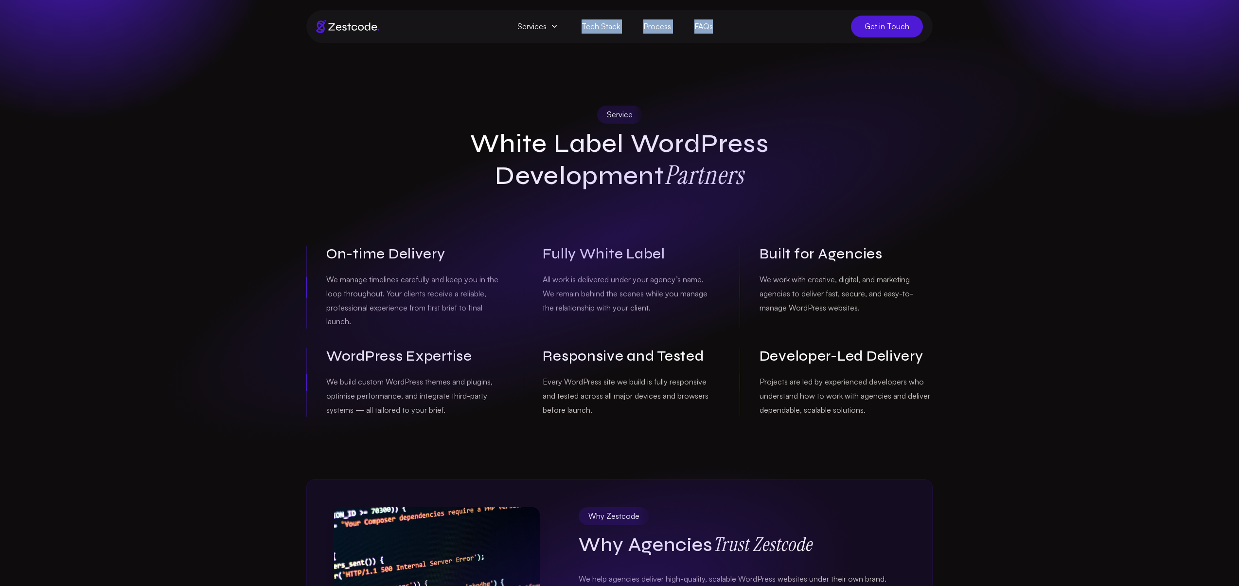
drag, startPoint x: 767, startPoint y: 29, endPoint x: 483, endPoint y: 25, distance: 283.1
click at [483, 25] on nav "Services WordPress Development WooCommerce Development Shopify Development Lara…" at bounding box center [619, 27] width 626 height 34
click at [361, 31] on img at bounding box center [347, 26] width 63 height 13
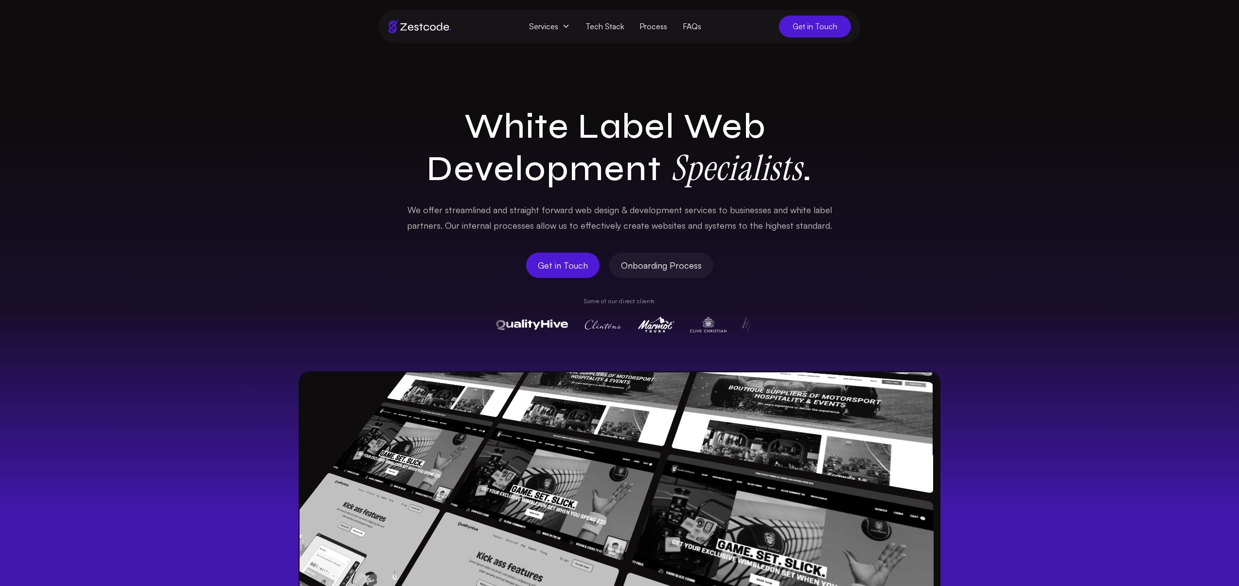
scroll to position [6, 0]
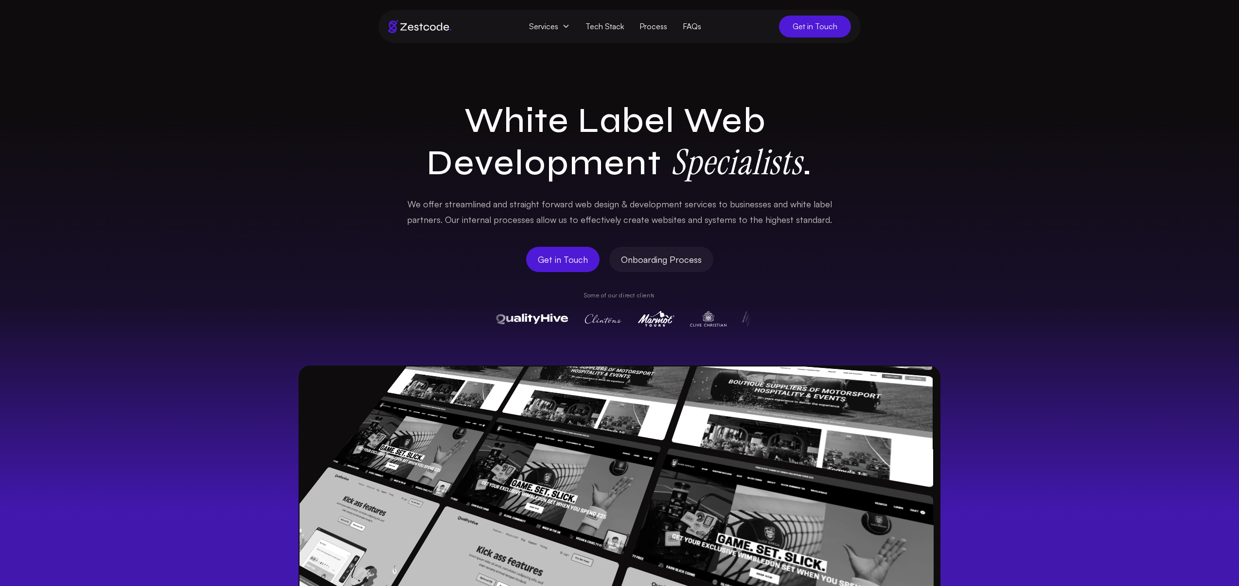
click at [659, 30] on link "Process" at bounding box center [653, 27] width 43 height 18
